Goal: Find specific page/section: Find specific page/section

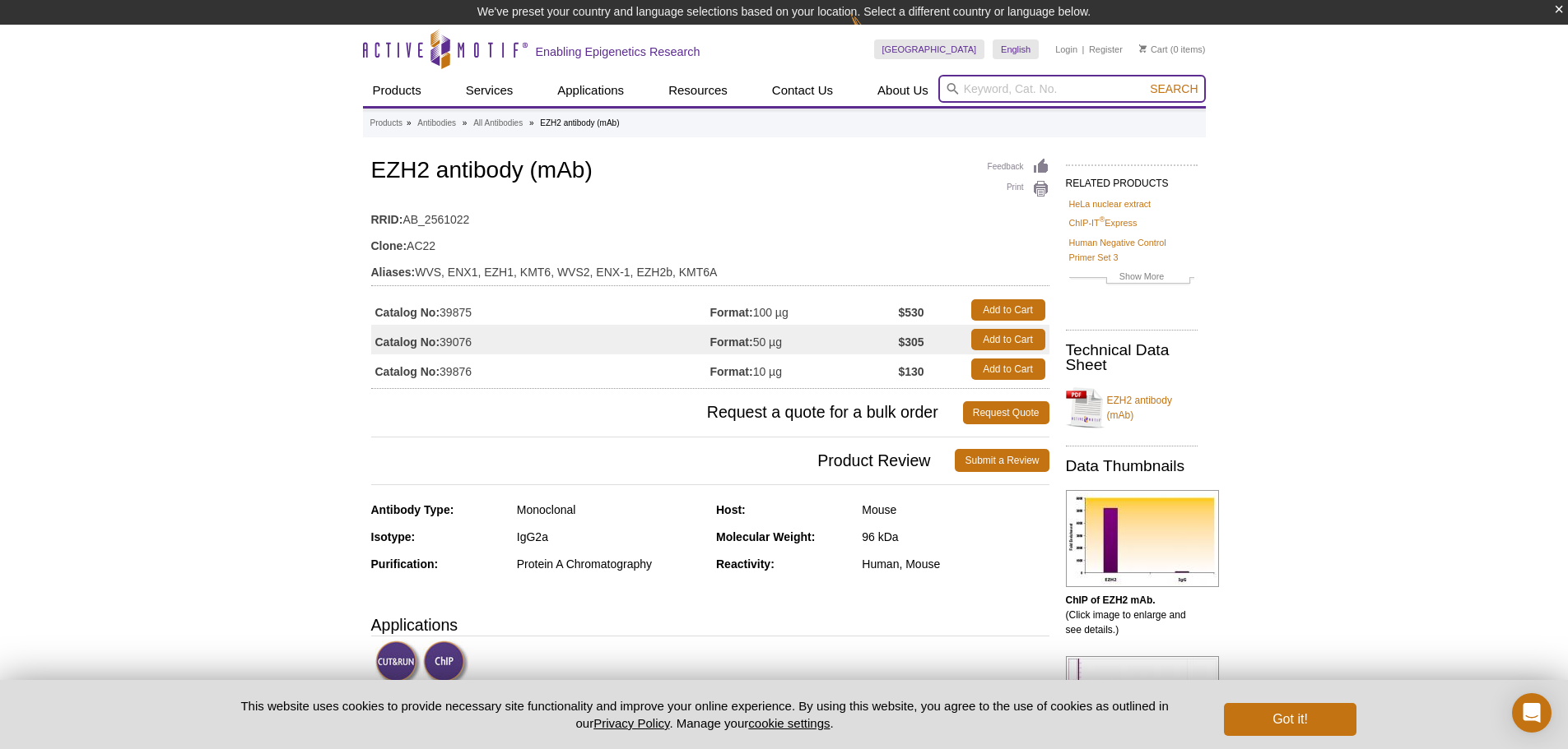
click at [1014, 87] on input "search" at bounding box center [1071, 89] width 268 height 28
type input "hdac1"
click at [1144, 82] on button "Search" at bounding box center [1173, 89] width 57 height 15
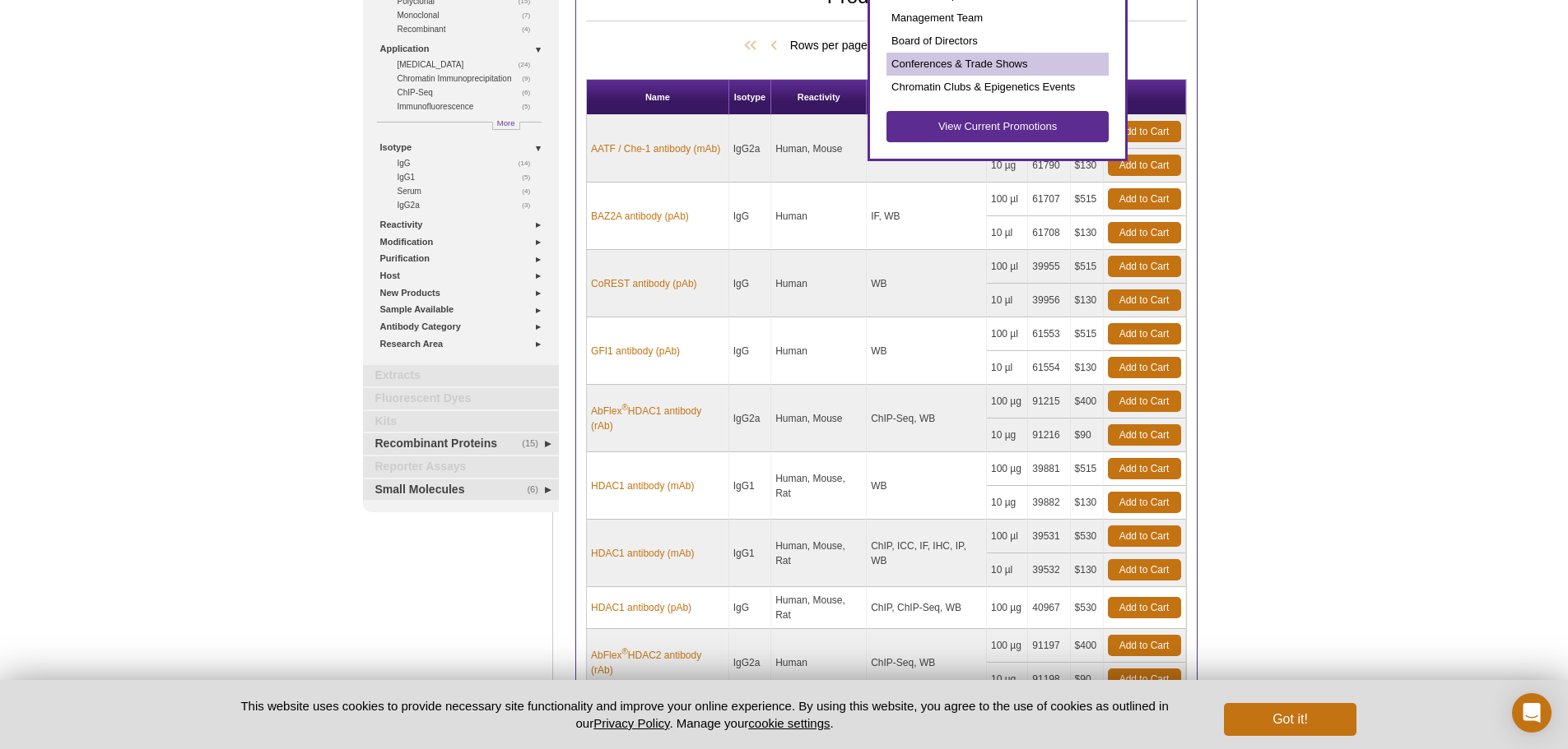
scroll to position [247, 0]
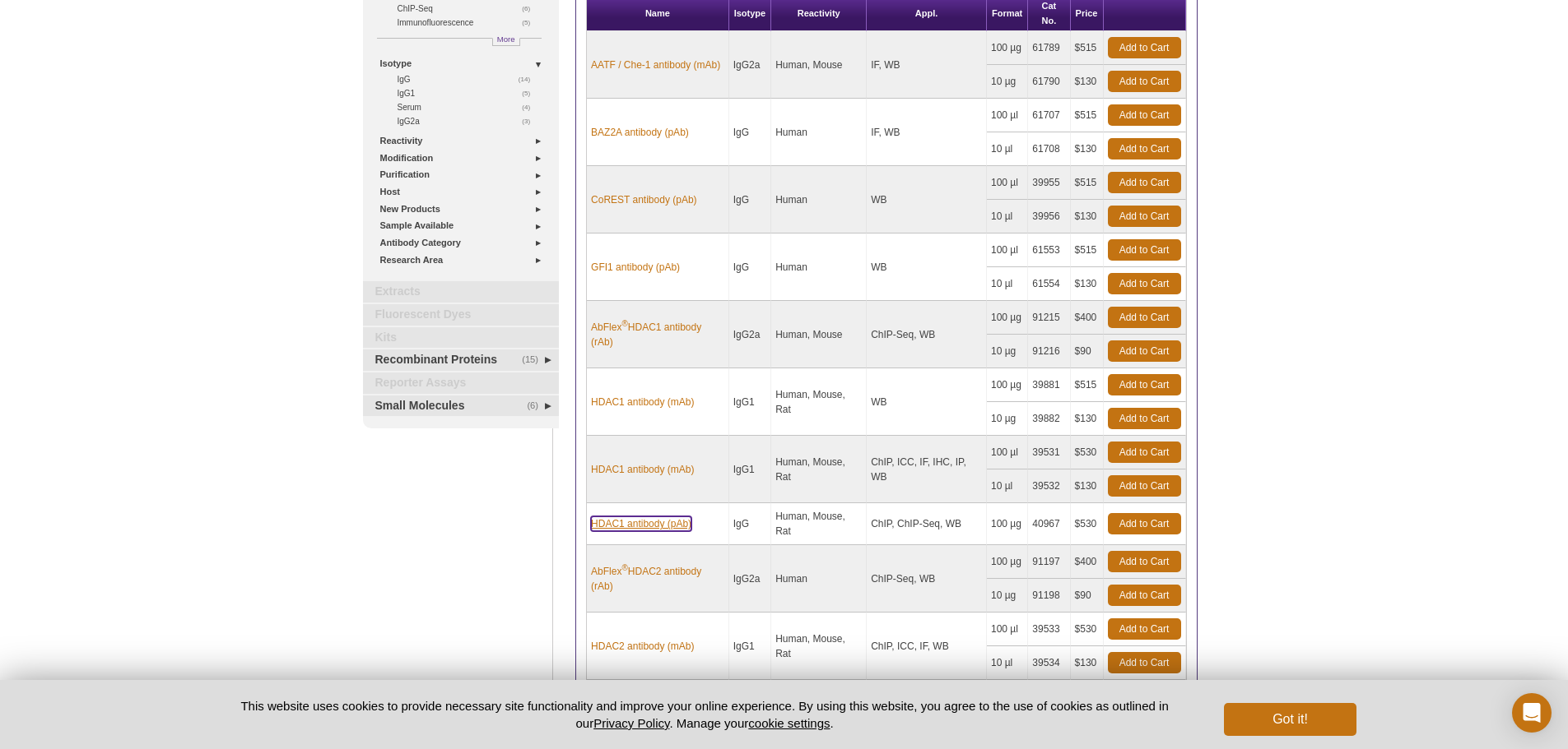
click at [640, 523] on link "HDAC1 antibody (pAb)" at bounding box center [641, 523] width 101 height 15
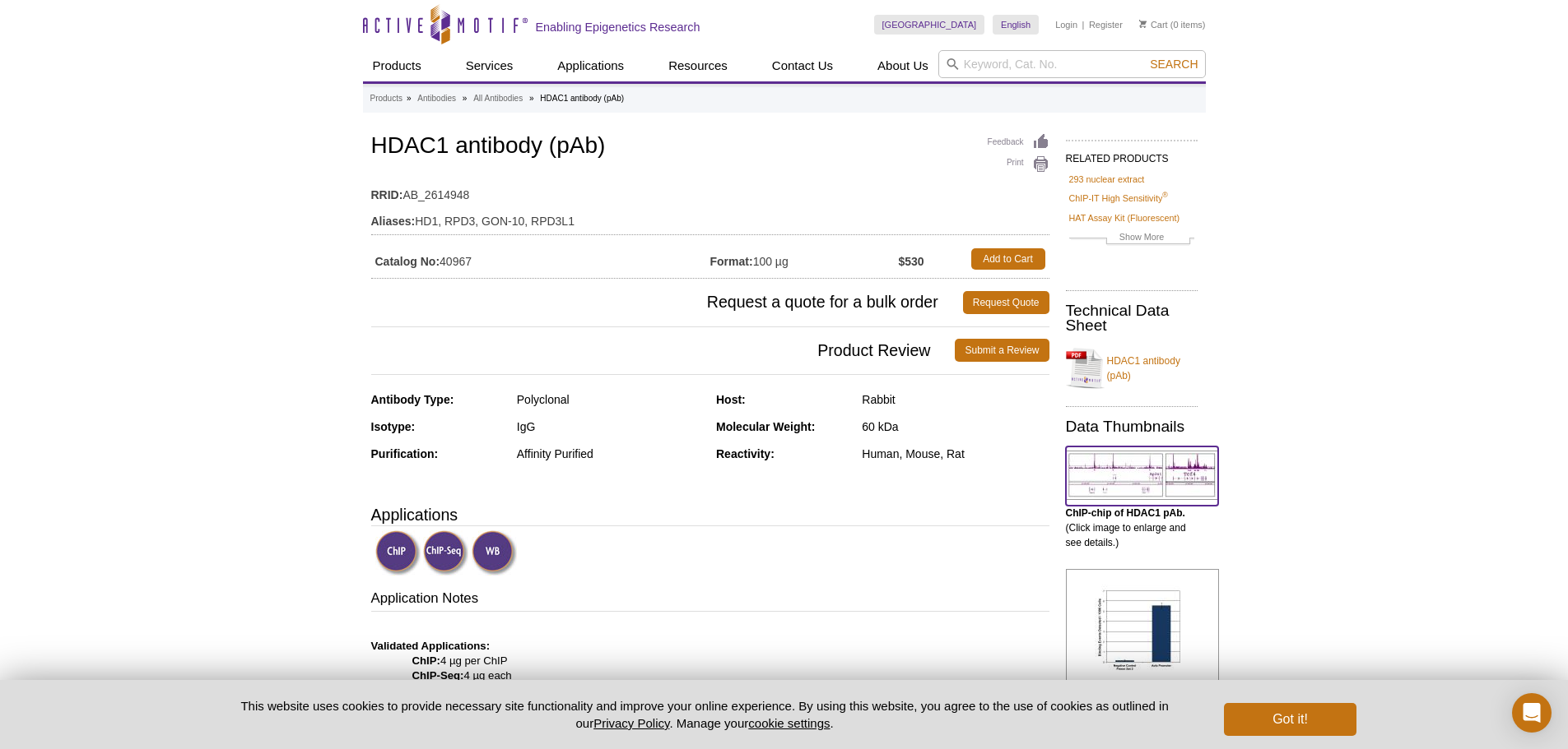
click at [1136, 479] on img at bounding box center [1141, 476] width 152 height 49
